Goal: Task Accomplishment & Management: Use online tool/utility

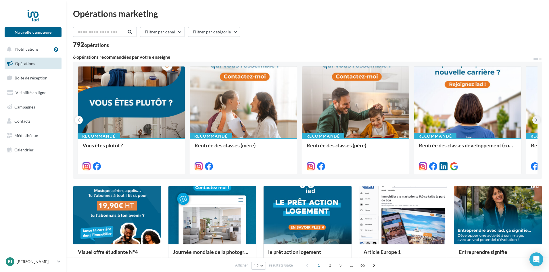
click at [540, 121] on button at bounding box center [537, 120] width 8 height 8
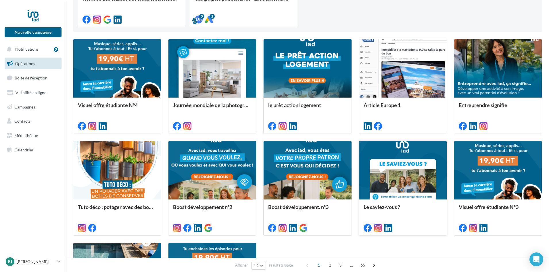
scroll to position [173, 0]
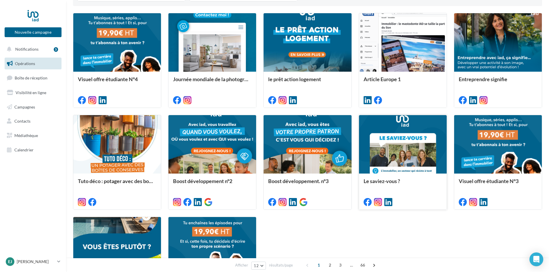
click at [387, 156] on div at bounding box center [403, 144] width 88 height 59
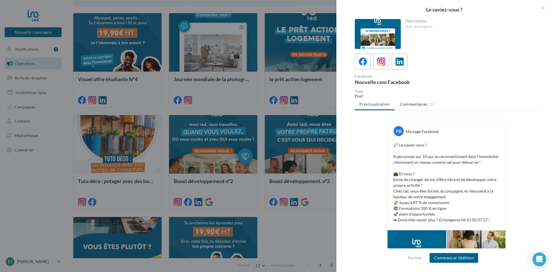
click at [250, 165] on div at bounding box center [276, 136] width 552 height 272
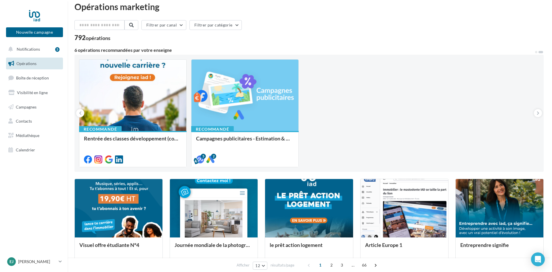
scroll to position [0, 0]
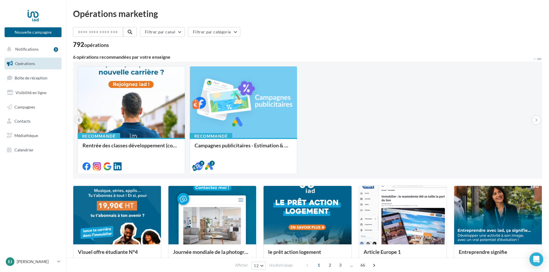
click at [81, 121] on button at bounding box center [79, 120] width 8 height 8
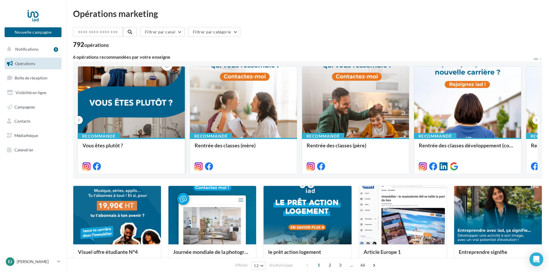
click at [106, 110] on div at bounding box center [131, 102] width 107 height 72
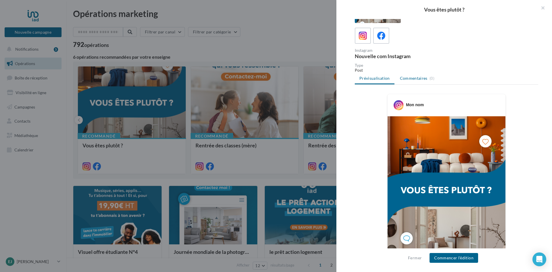
scroll to position [144, 0]
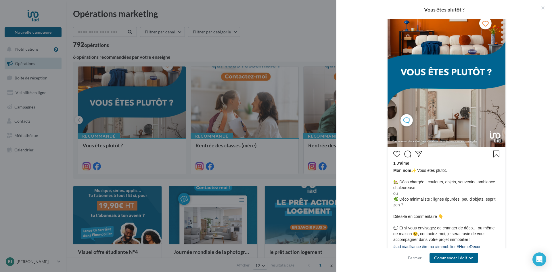
click at [518, 7] on div "Vous êtes plutôt ?" at bounding box center [445, 9] width 216 height 19
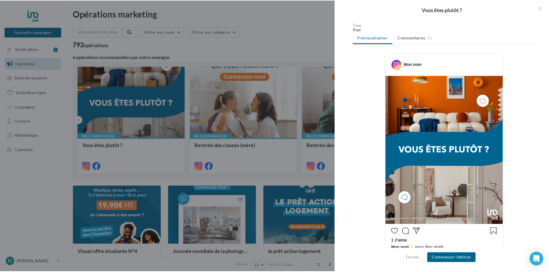
scroll to position [188, 0]
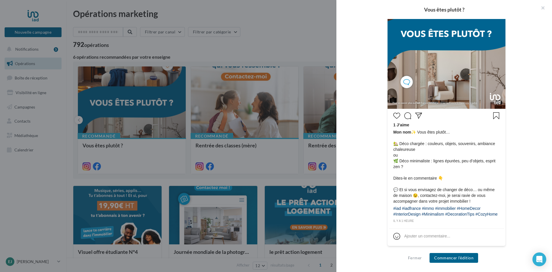
drag, startPoint x: 425, startPoint y: 216, endPoint x: 412, endPoint y: 127, distance: 89.2
click at [412, 127] on div "1 J’aime Mon nom ✨ Vous êtes plutôt… 🏡 Déco chargée : couleurs, objets, souveni…" at bounding box center [446, 166] width 115 height 113
copy div "✨ Vous êtes plutôt… 🏡 Déco chargée : couleurs, objets, souvenirs, ambiance chal…"
click at [255, 16] on div at bounding box center [276, 136] width 552 height 272
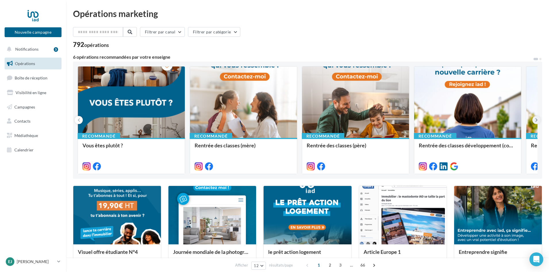
click at [534, 117] on button at bounding box center [537, 120] width 8 height 8
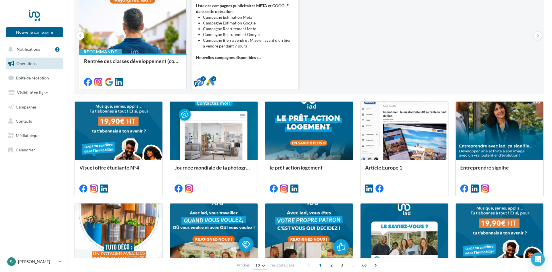
scroll to position [86, 0]
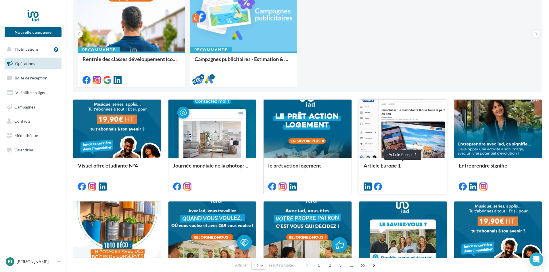
click at [375, 166] on div "Article Europe 1" at bounding box center [403, 169] width 79 height 12
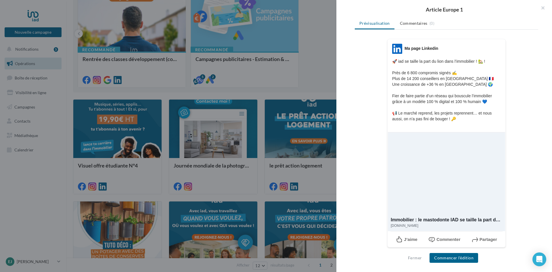
scroll to position [72, 0]
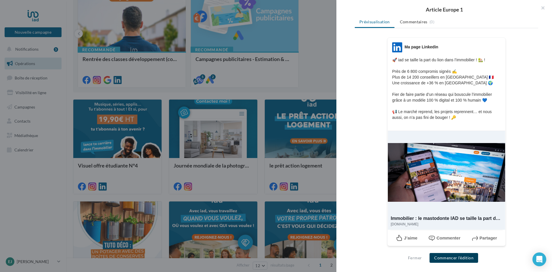
click at [456, 255] on button "Commencer l'édition" at bounding box center [454, 258] width 49 height 10
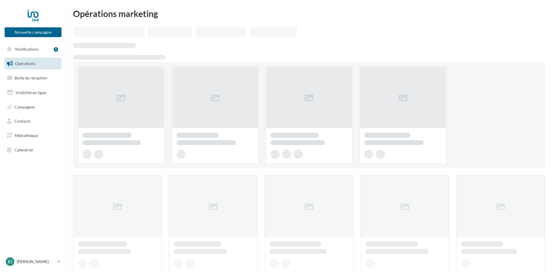
scroll to position [86, 0]
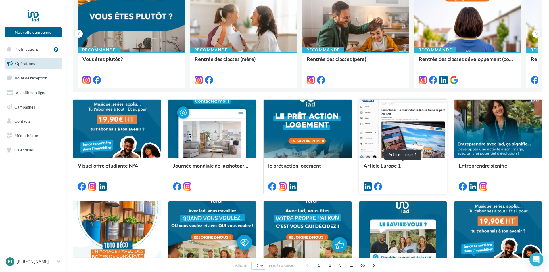
click at [386, 165] on div "Article Europe 1" at bounding box center [403, 169] width 79 height 12
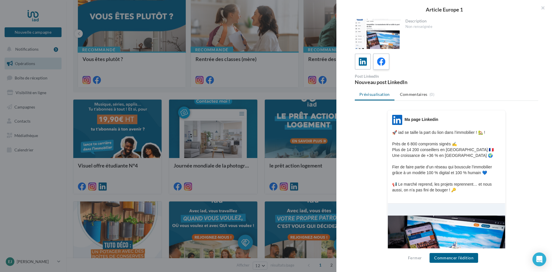
click at [382, 64] on icon at bounding box center [381, 62] width 8 height 8
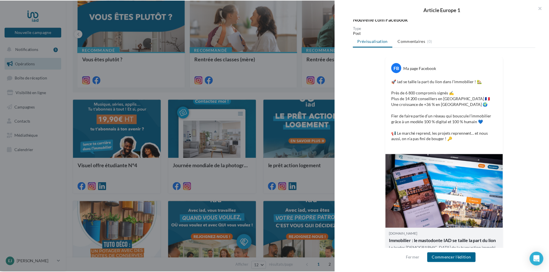
scroll to position [71, 0]
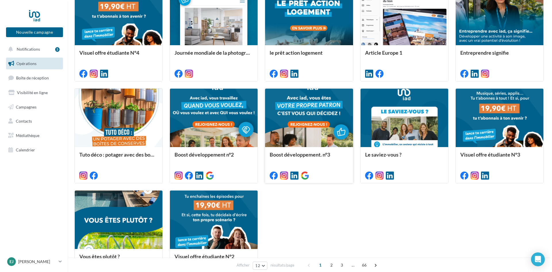
scroll to position [174, 0]
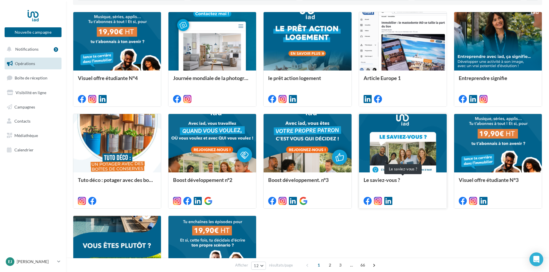
click at [377, 180] on div "Le saviez-vous ?" at bounding box center [403, 183] width 79 height 12
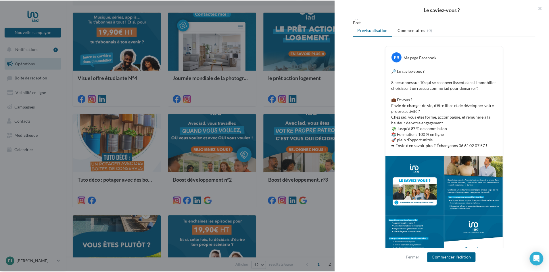
scroll to position [103, 0]
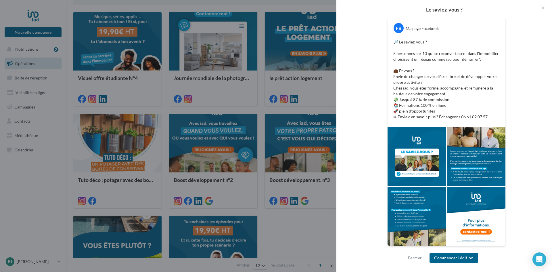
click at [239, 190] on div at bounding box center [276, 136] width 552 height 272
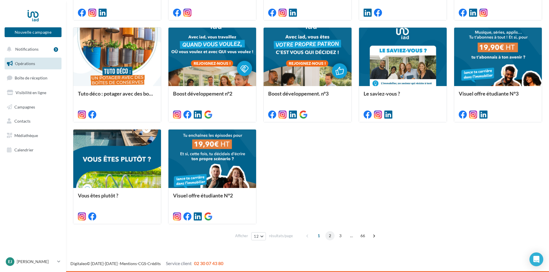
click at [330, 234] on span "2" at bounding box center [330, 235] width 9 height 9
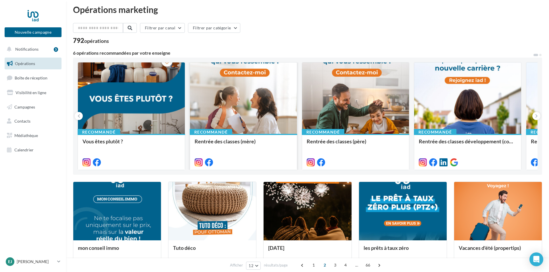
scroll to position [0, 0]
